Goal: Task Accomplishment & Management: Manage account settings

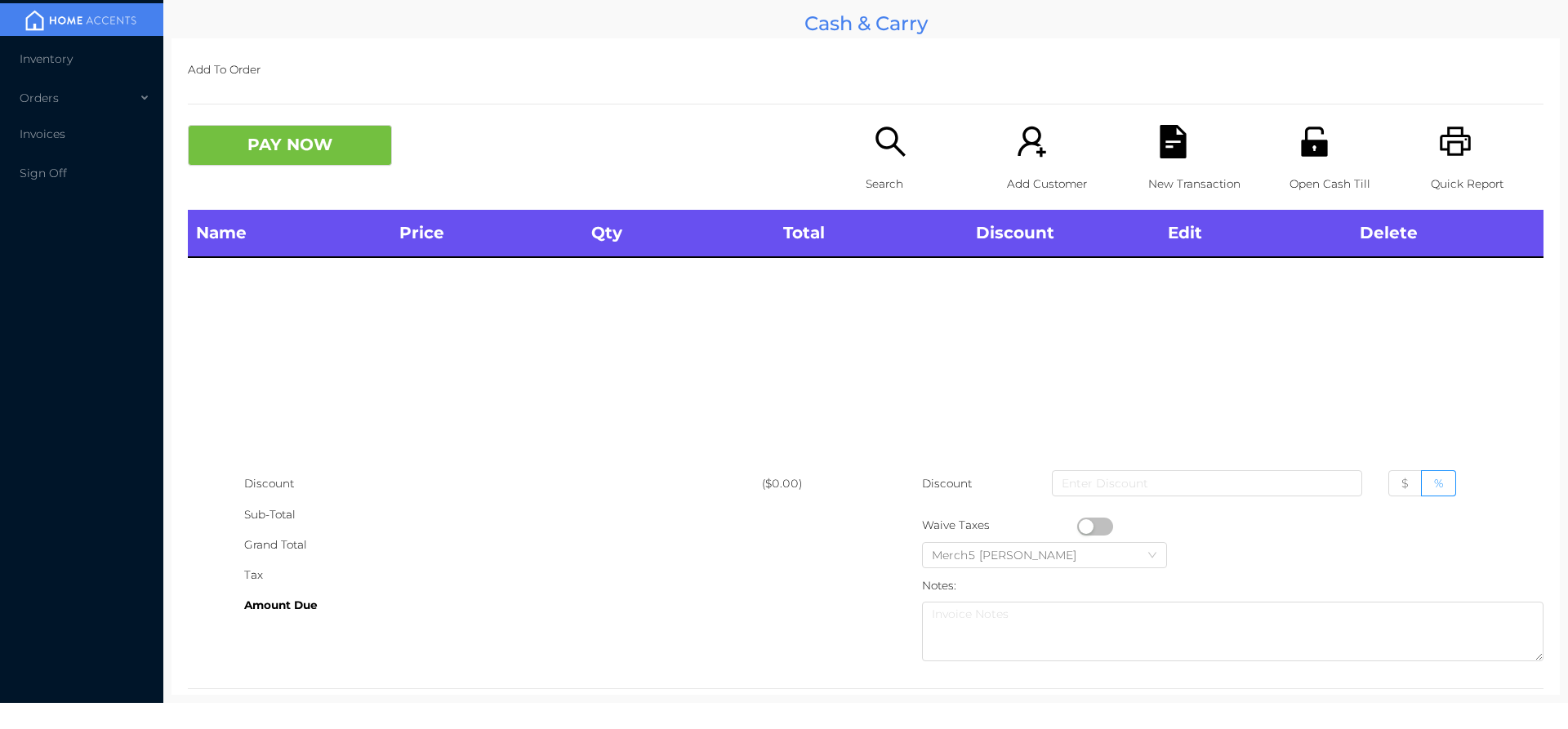
scroll to position [30, 0]
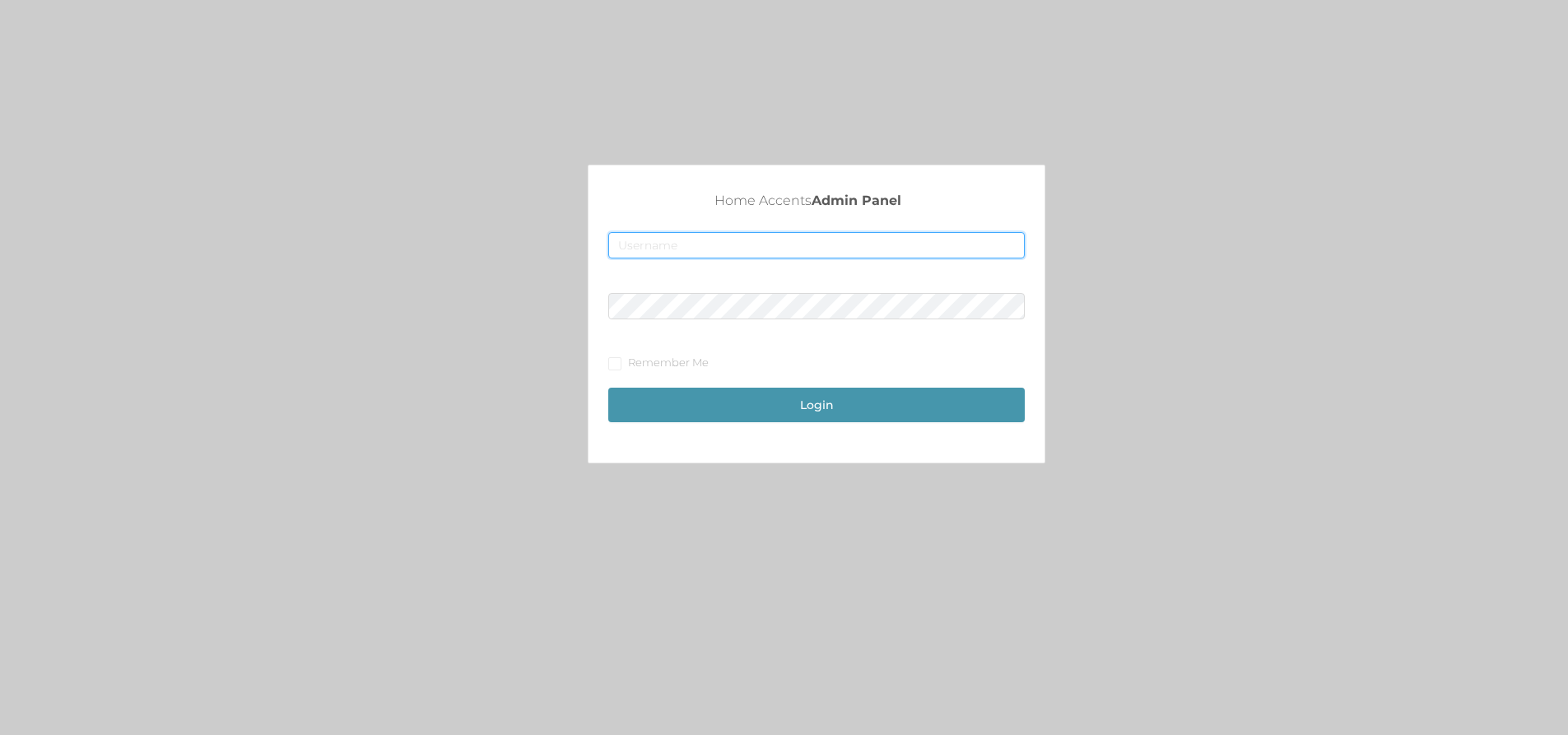
click at [679, 240] on input "text" at bounding box center [817, 244] width 416 height 26
type input "[EMAIL_ADDRESS][DOMAIN_NAME]"
click at [814, 410] on button "Login" at bounding box center [817, 405] width 416 height 35
click at [835, 415] on button "Login" at bounding box center [817, 405] width 416 height 35
click at [814, 397] on button "Login" at bounding box center [817, 405] width 416 height 35
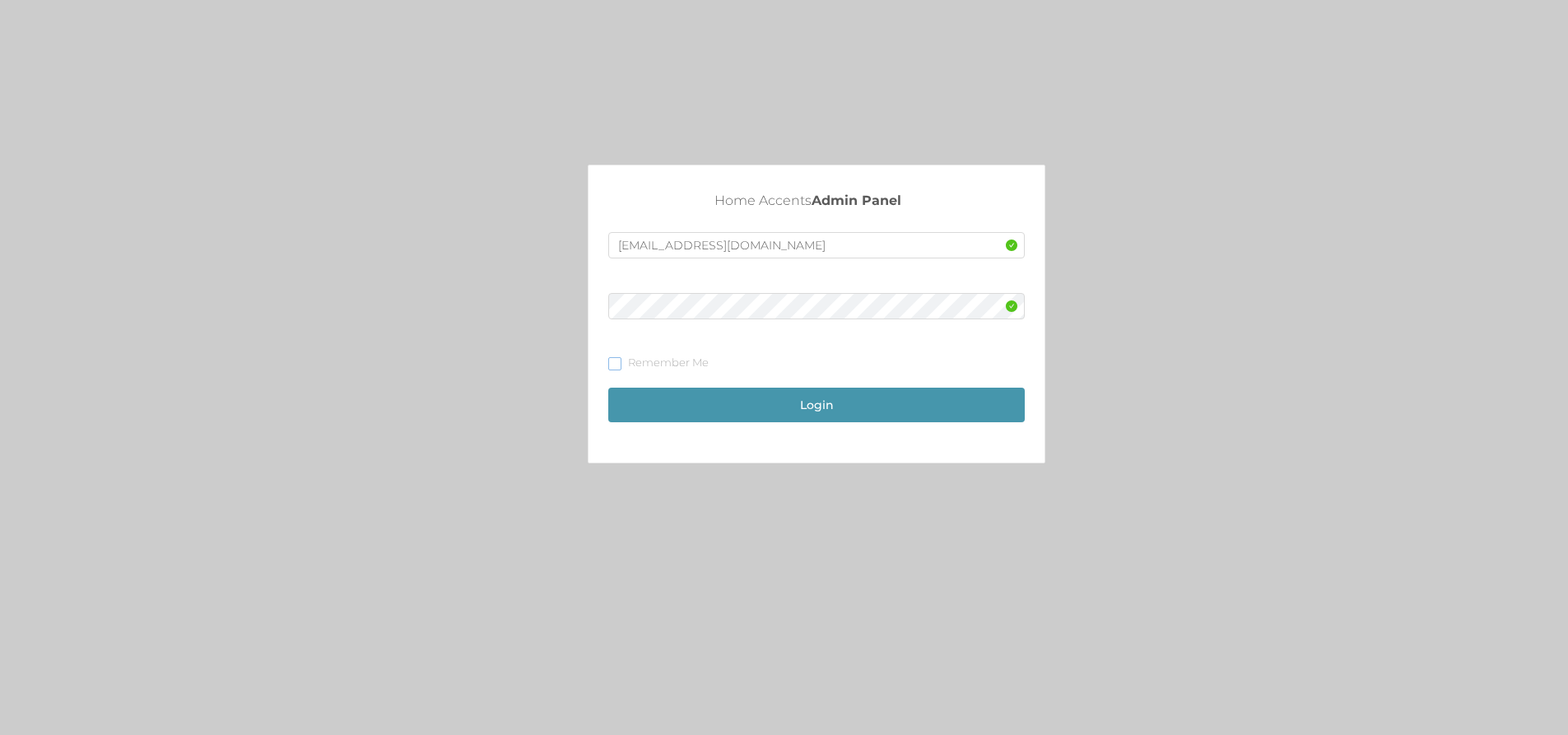
click at [612, 361] on input "Remember Me" at bounding box center [615, 363] width 12 height 12
checkbox input "true"
click at [884, 400] on button "Login" at bounding box center [817, 405] width 416 height 35
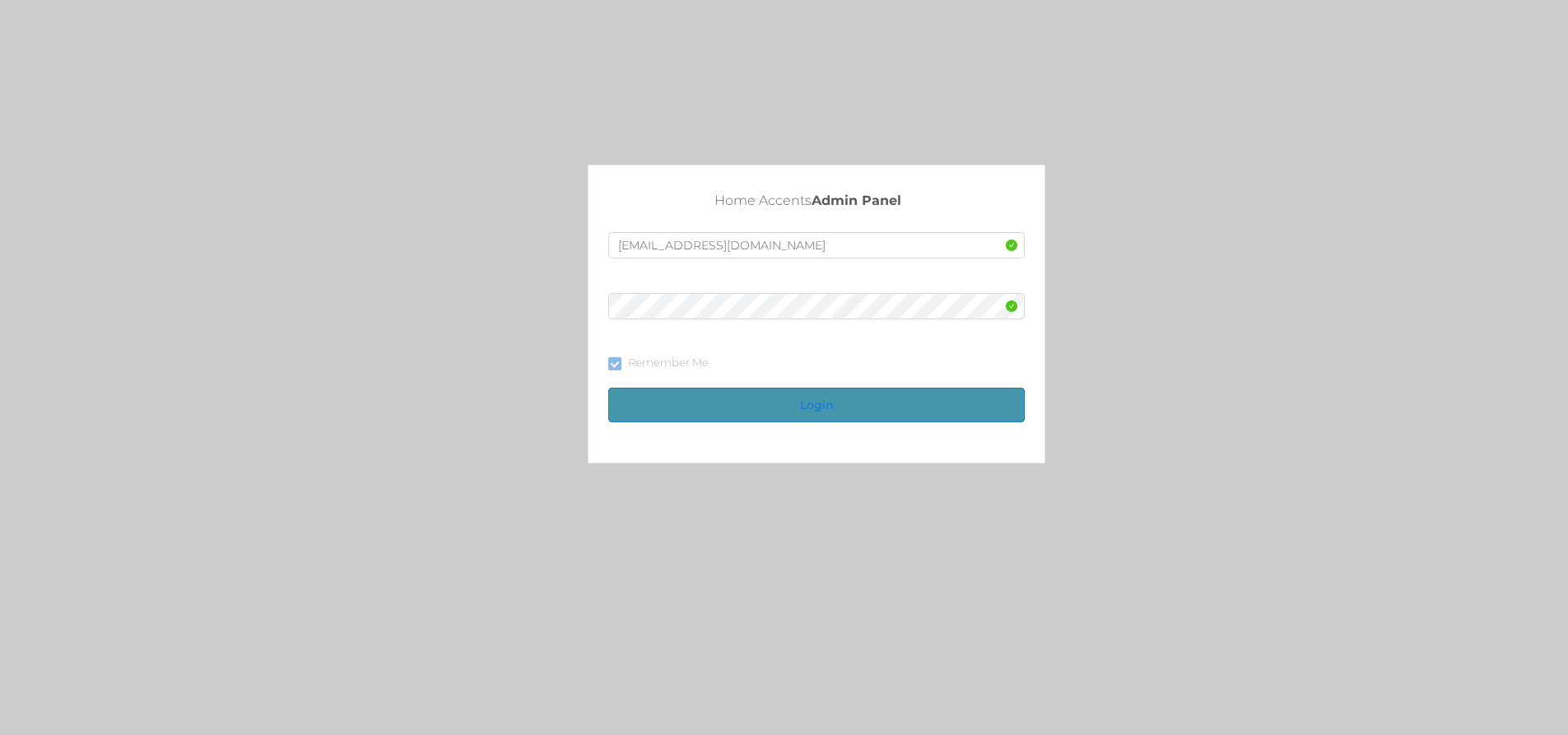
click at [812, 400] on button "Login" at bounding box center [817, 405] width 416 height 35
